Goal: Transaction & Acquisition: Purchase product/service

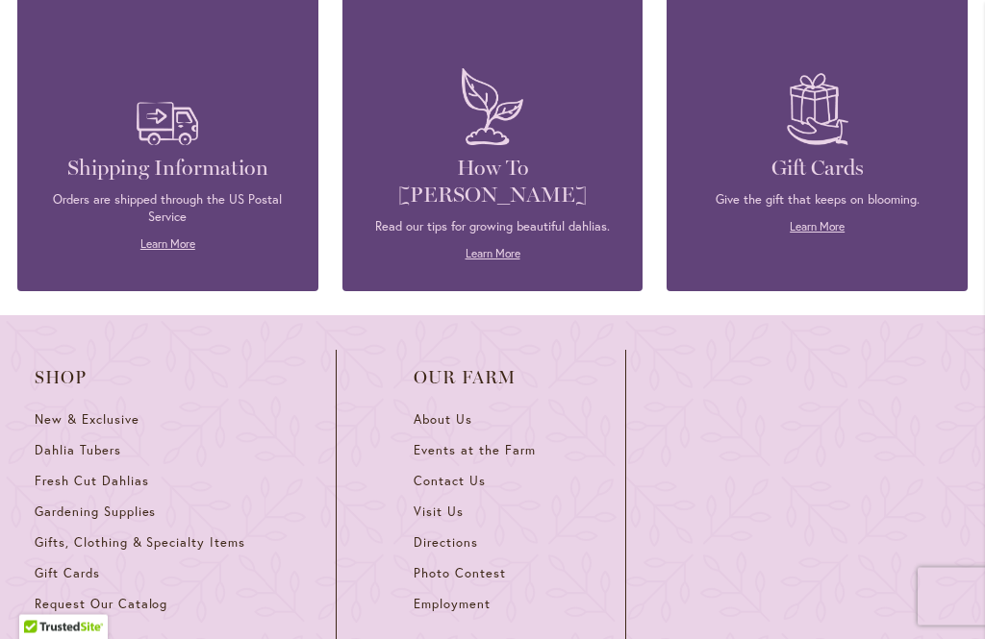
scroll to position [2388, 0]
click at [126, 441] on link "Dahlia Tubers" at bounding box center [147, 456] width 224 height 31
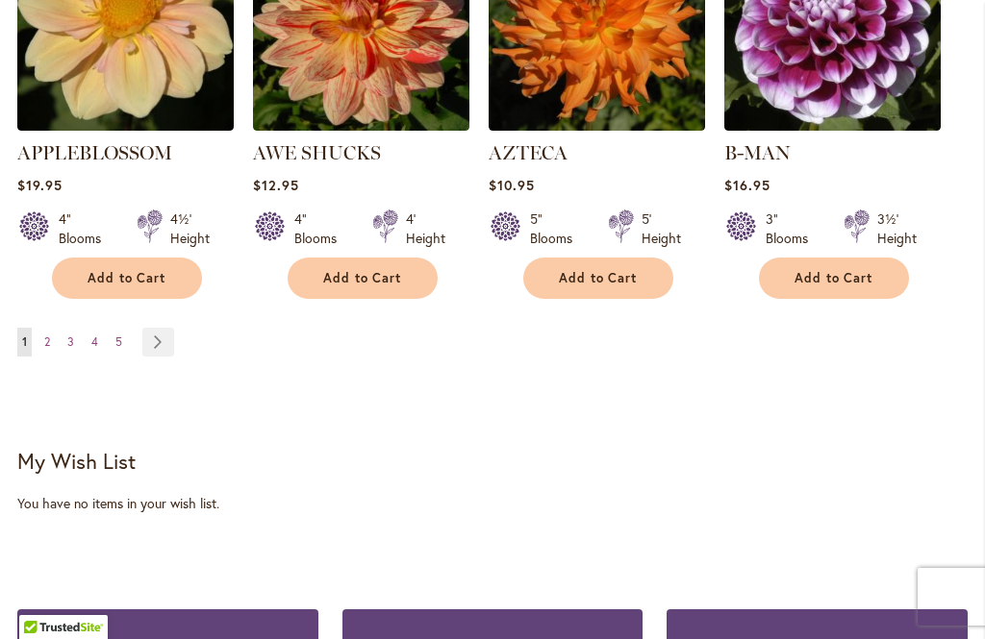
scroll to position [2103, 0]
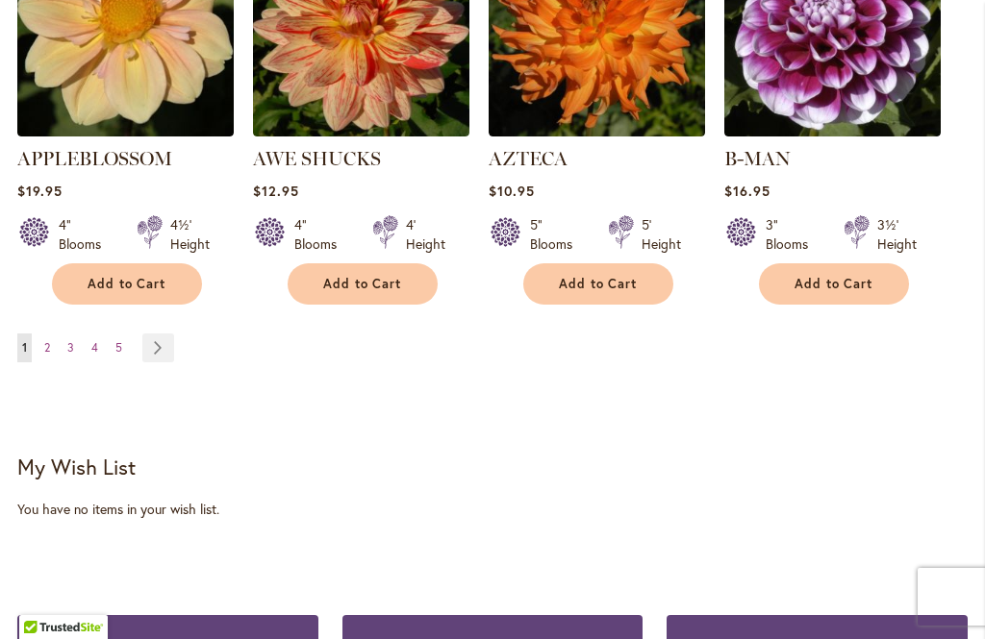
click at [142, 334] on link "Page Next" at bounding box center [158, 348] width 32 height 29
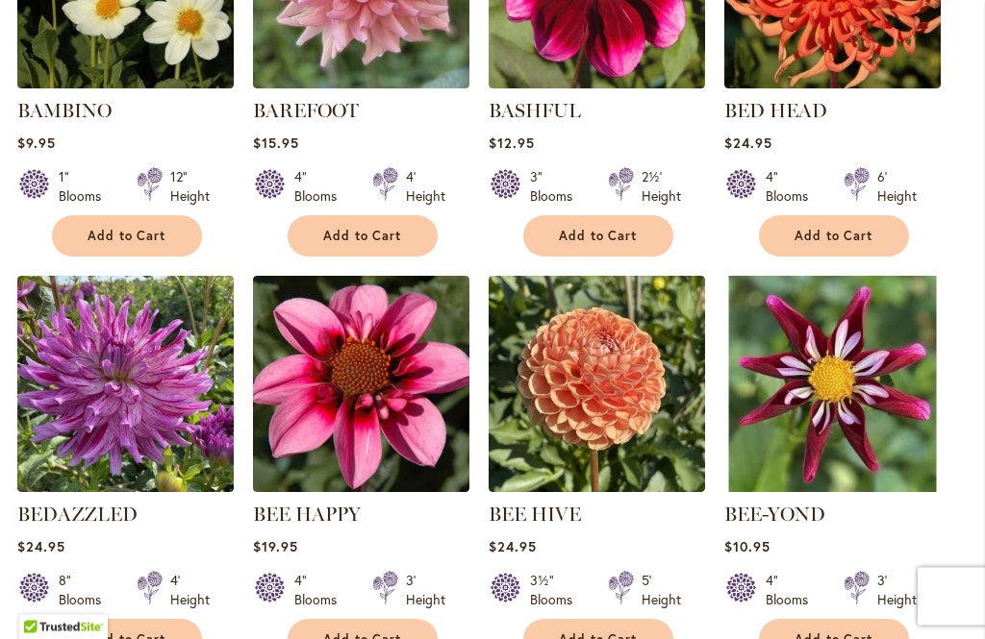
scroll to position [1316, 0]
click at [865, 415] on img at bounding box center [832, 384] width 216 height 216
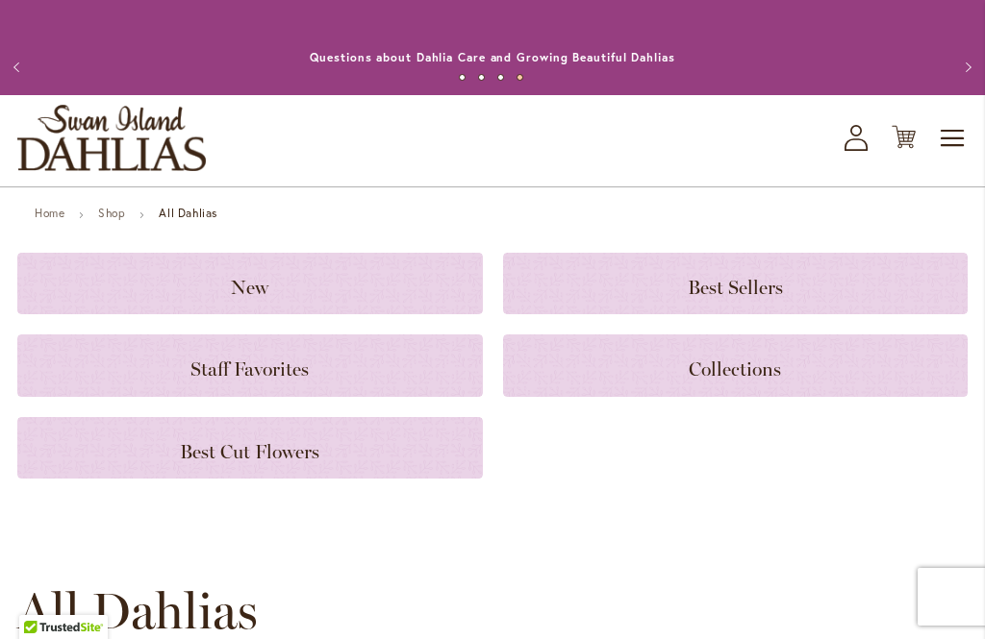
click at [809, 288] on h3 "Best Sellers" at bounding box center [735, 283] width 419 height 21
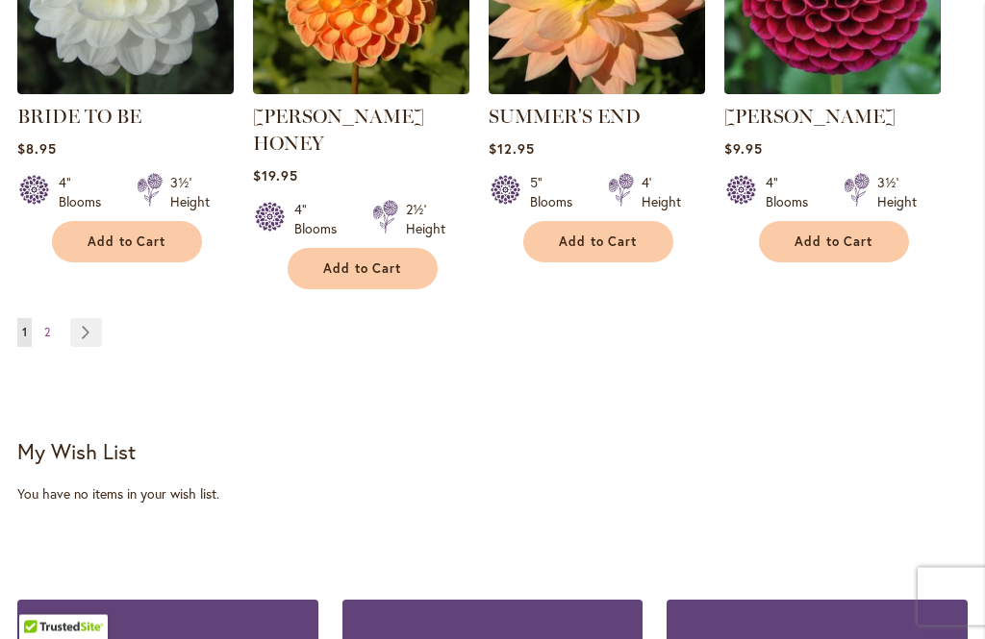
scroll to position [1873, 0]
click at [96, 318] on link "Page Next" at bounding box center [86, 332] width 32 height 29
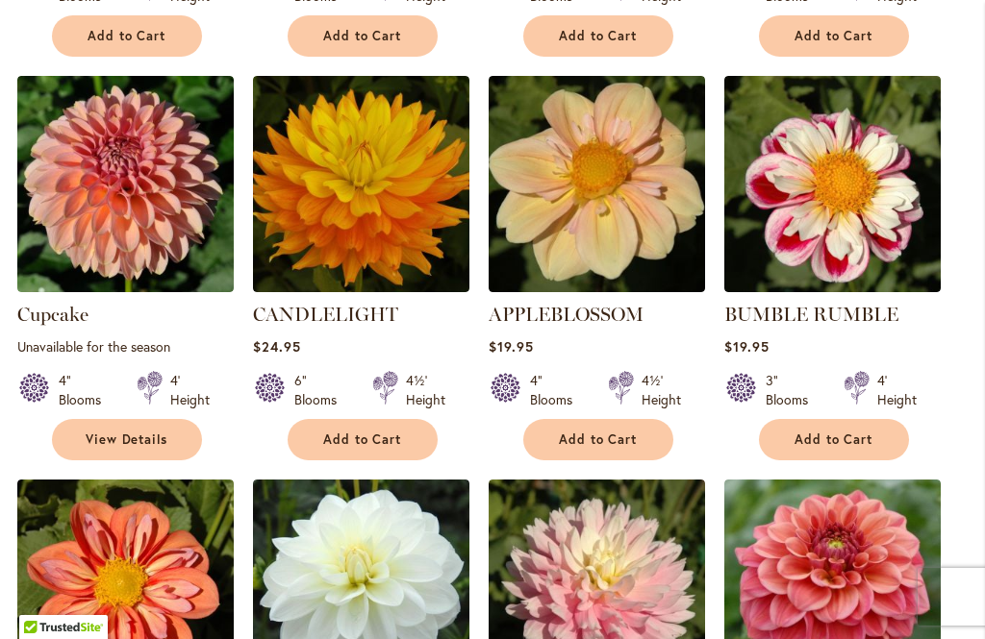
scroll to position [1235, 0]
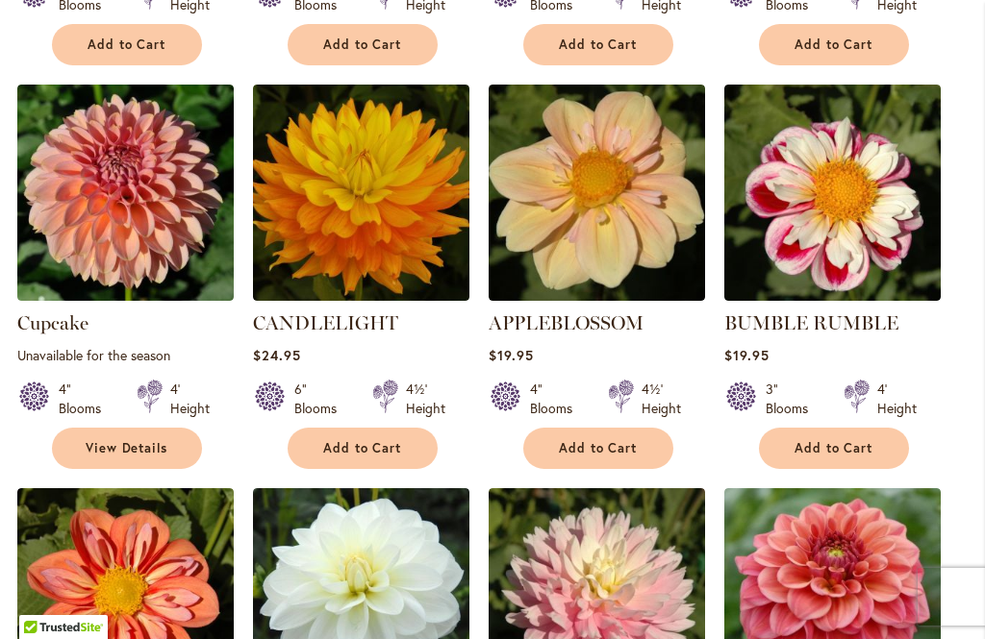
click at [355, 223] on img at bounding box center [361, 193] width 216 height 216
